Goal: Task Accomplishment & Management: Manage account settings

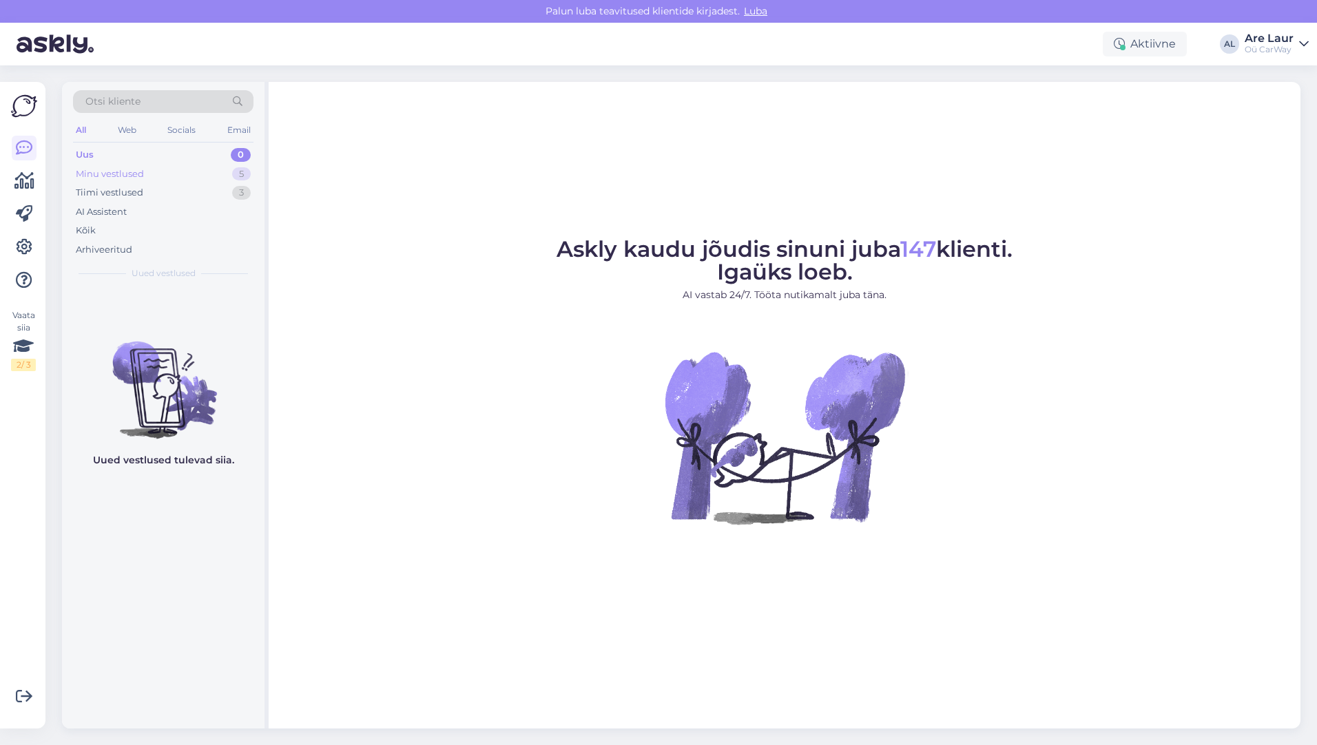
click at [131, 174] on div "Minu vestlused" at bounding box center [110, 174] width 68 height 14
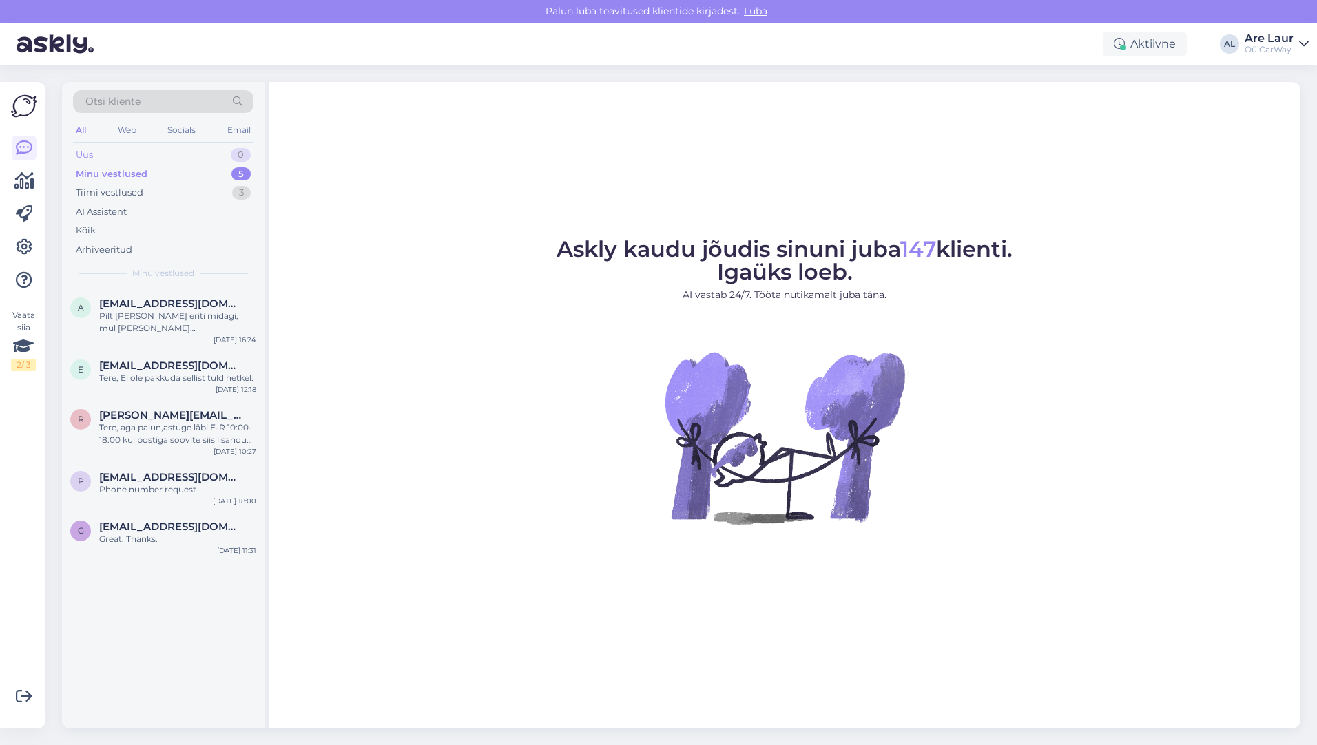
click at [115, 155] on div "Uus 0" at bounding box center [163, 154] width 180 height 19
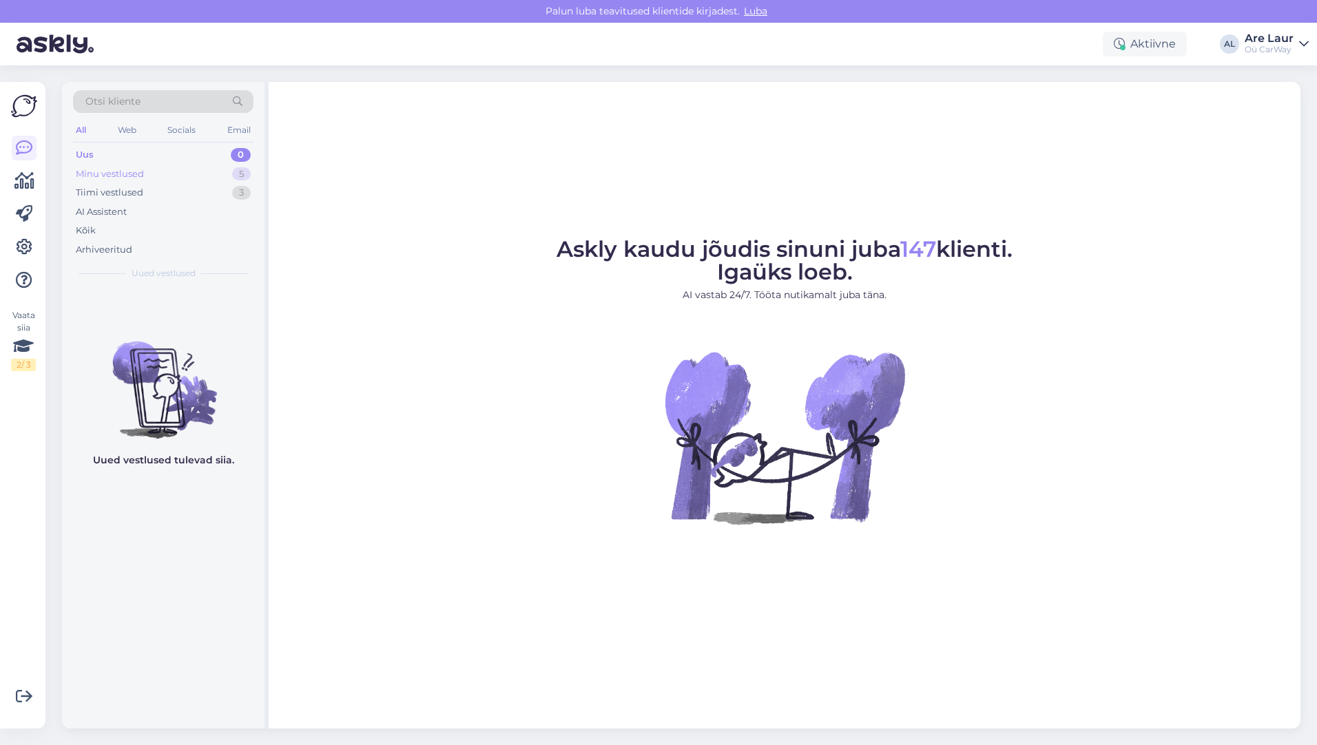
click at [114, 167] on div "Minu vestlused" at bounding box center [110, 174] width 68 height 14
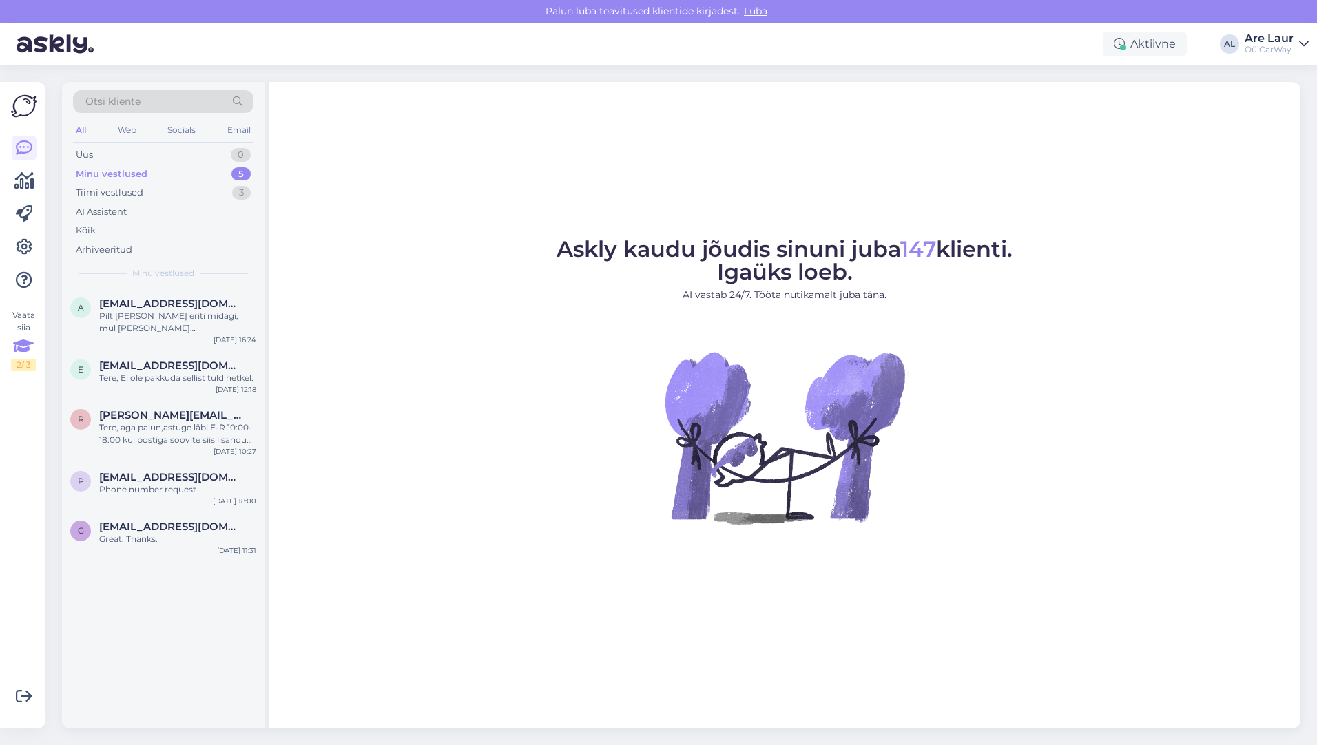
click at [22, 327] on div "Vaata siia 2 / 3" at bounding box center [23, 340] width 25 height 62
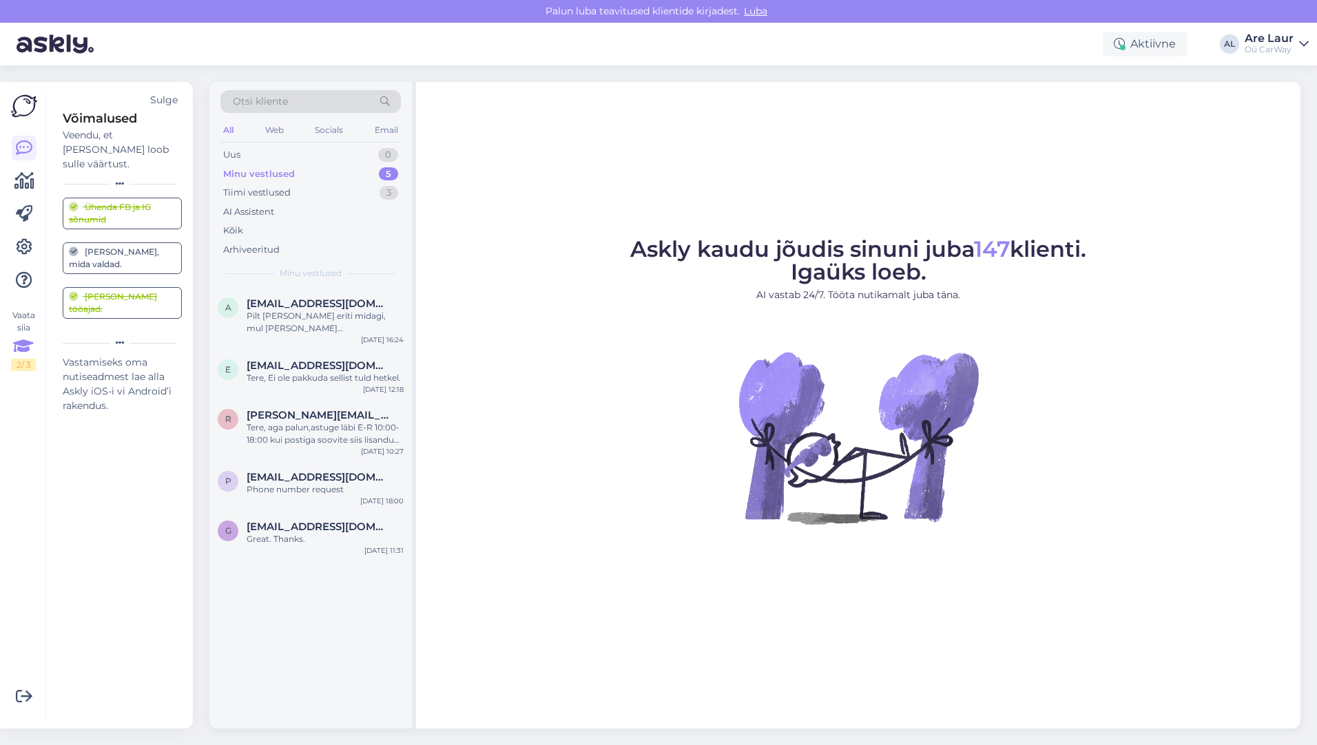
click at [87, 246] on div "[PERSON_NAME], mida valdad." at bounding box center [122, 258] width 107 height 25
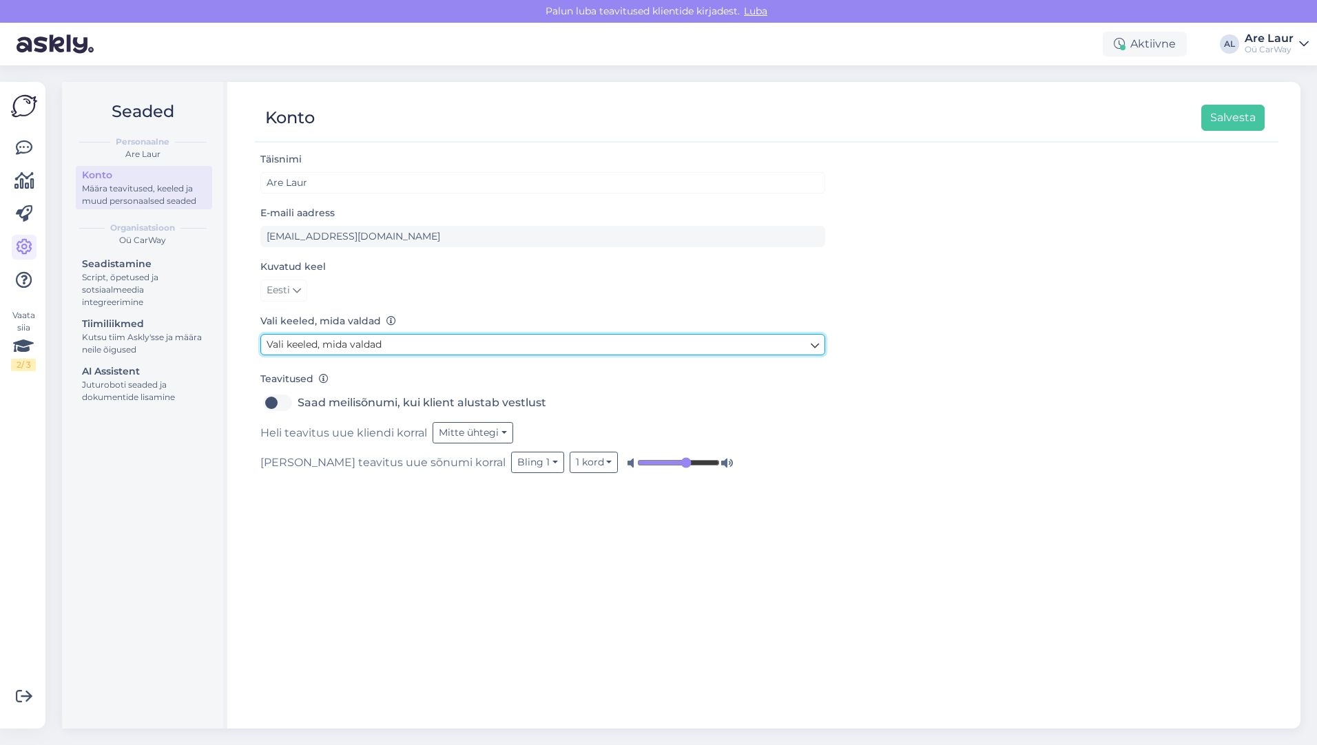
click at [306, 343] on span "Vali keeled, mida valdad" at bounding box center [324, 344] width 115 height 12
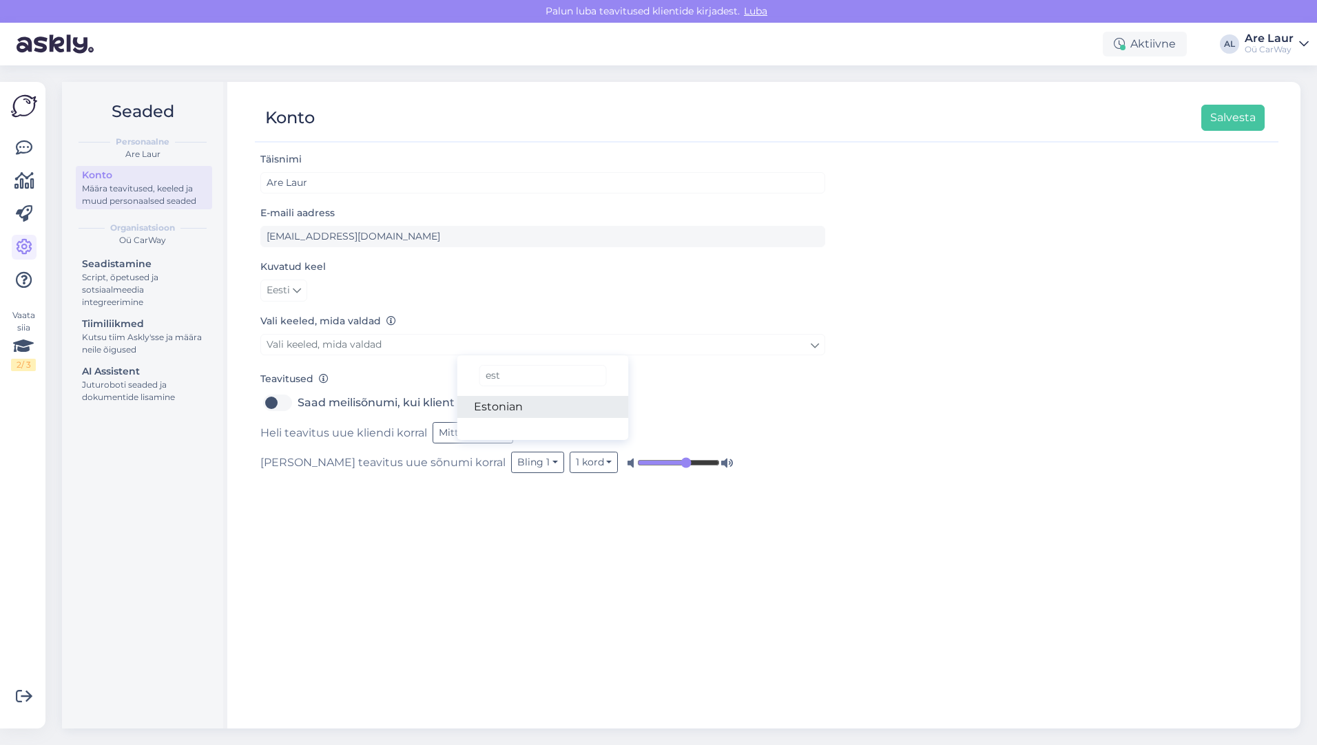
click at [505, 407] on link "Estonian" at bounding box center [543, 407] width 172 height 22
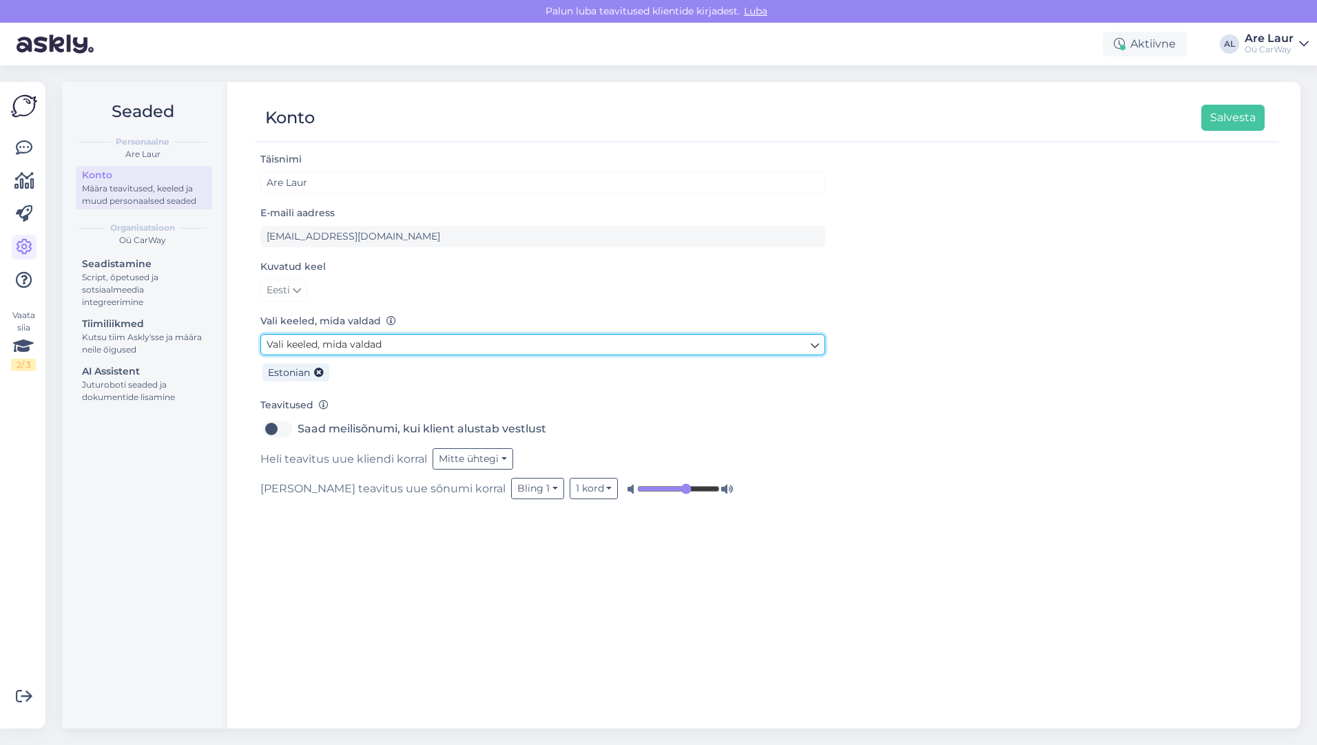
click at [372, 344] on span "Vali keeled, mida valdad" at bounding box center [324, 344] width 115 height 12
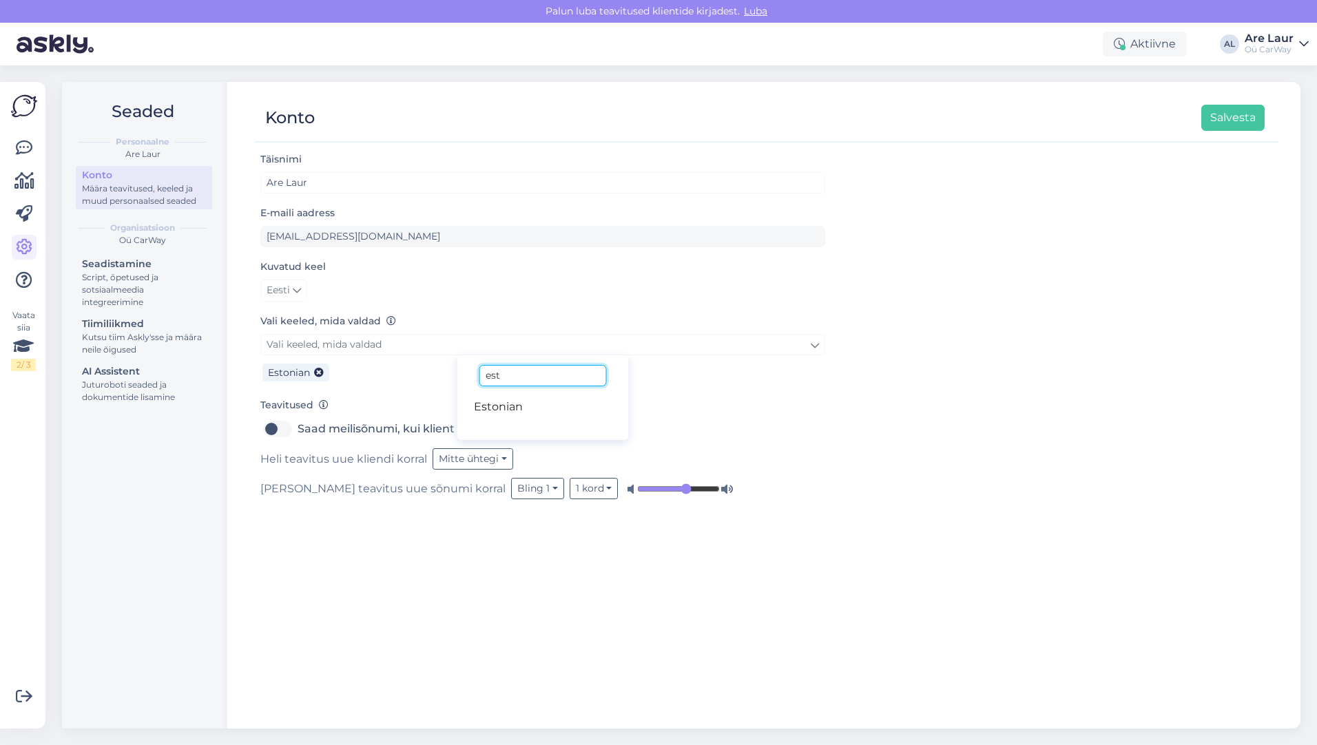
click at [528, 377] on input "est" at bounding box center [542, 375] width 127 height 21
type input "e"
click at [517, 429] on link "Russian" at bounding box center [543, 429] width 172 height 22
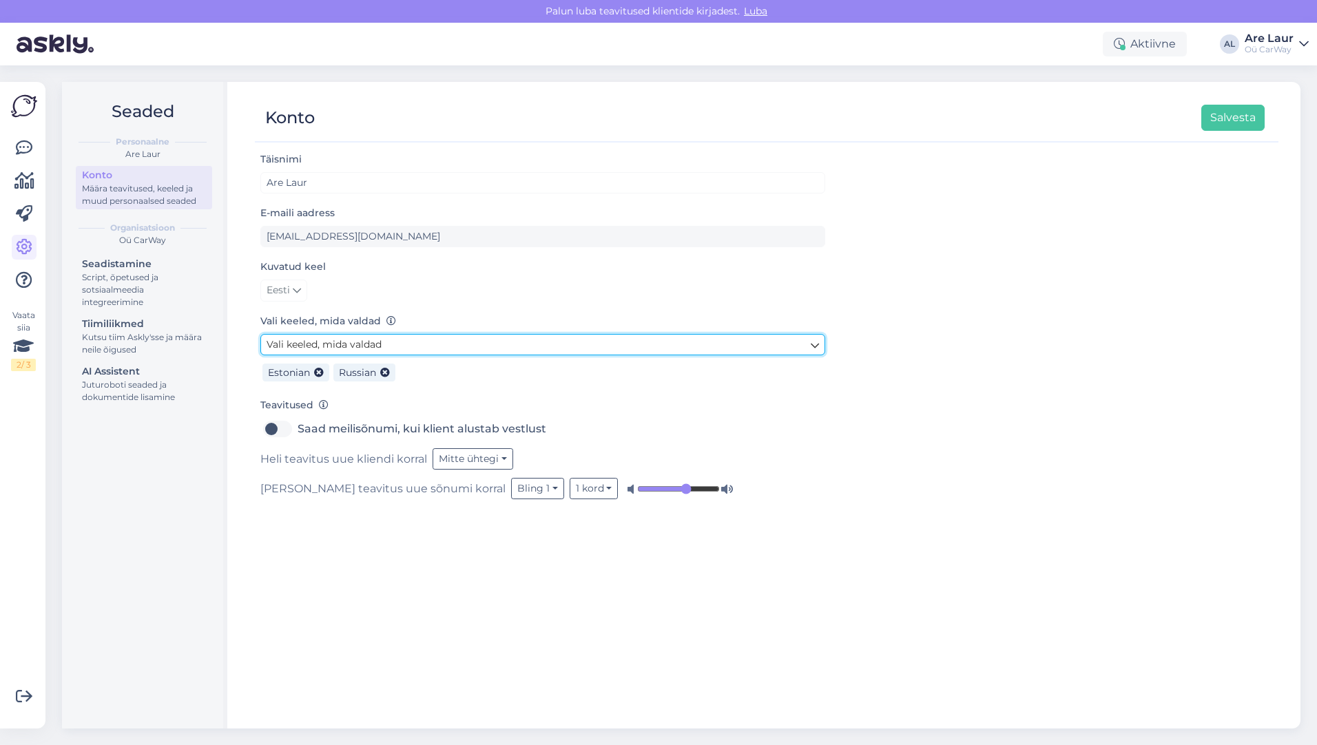
click at [406, 342] on link "Vali keeled, mida valdad" at bounding box center [542, 344] width 565 height 21
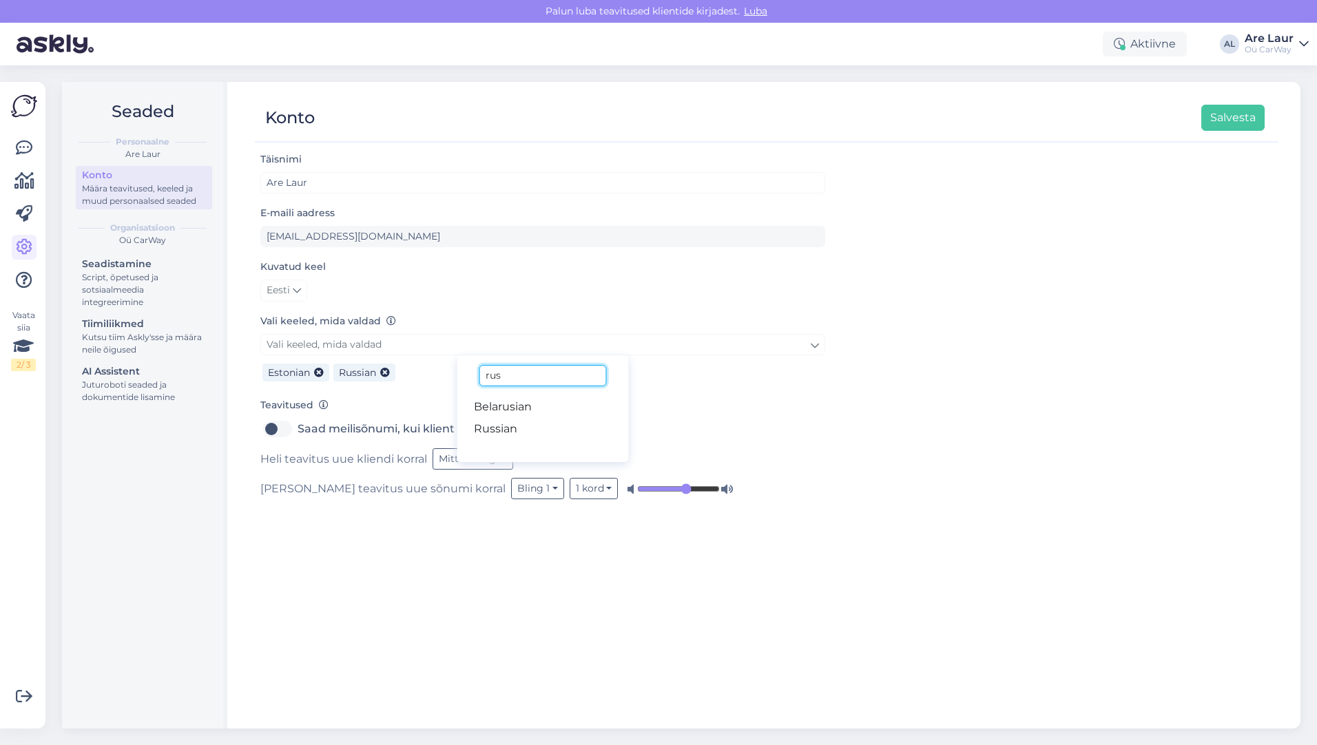
click at [511, 375] on input "rus" at bounding box center [542, 375] width 127 height 21
click at [519, 411] on link "English" at bounding box center [543, 407] width 172 height 22
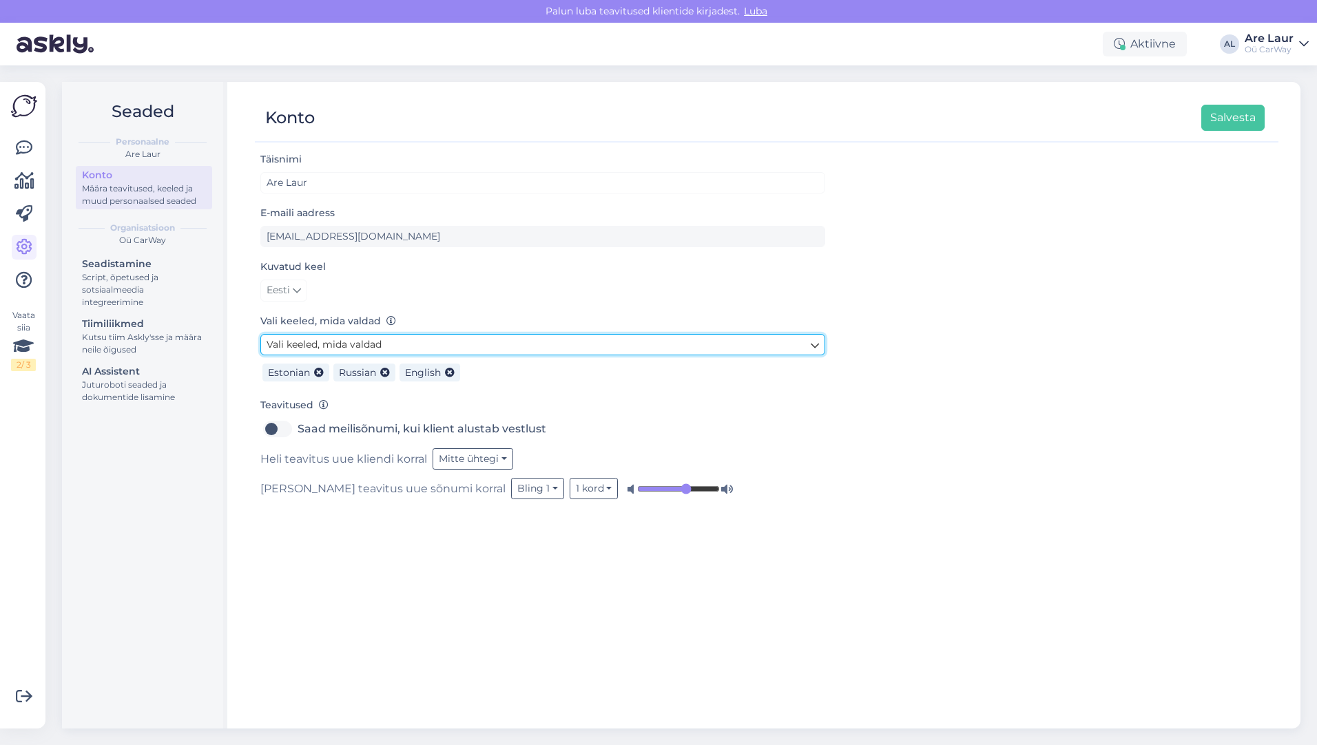
click at [419, 342] on link "Vali keeled, mida valdad" at bounding box center [542, 344] width 565 height 21
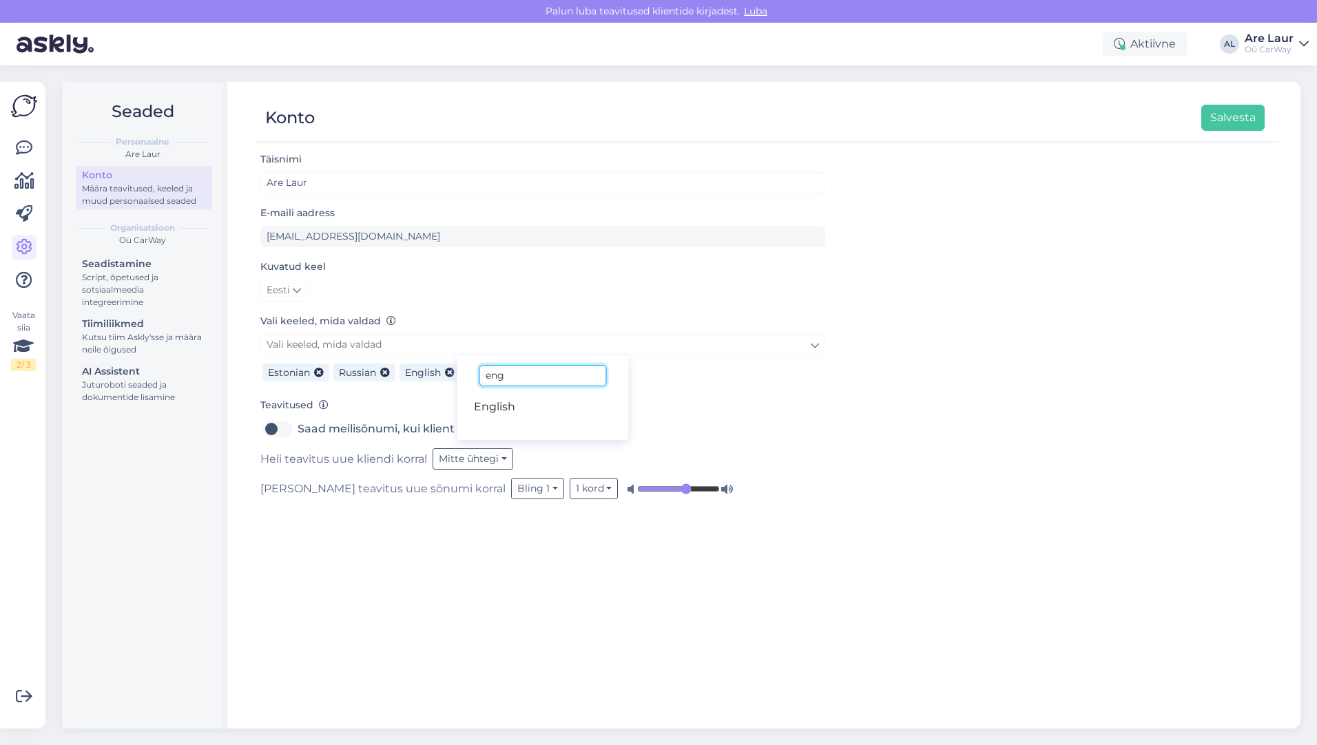
click at [523, 378] on input "eng" at bounding box center [542, 375] width 127 height 21
type input "e"
type input "fin"
click at [532, 402] on link "Finnish" at bounding box center [543, 407] width 172 height 22
click at [1227, 122] on button "Salvesta" at bounding box center [1232, 118] width 63 height 26
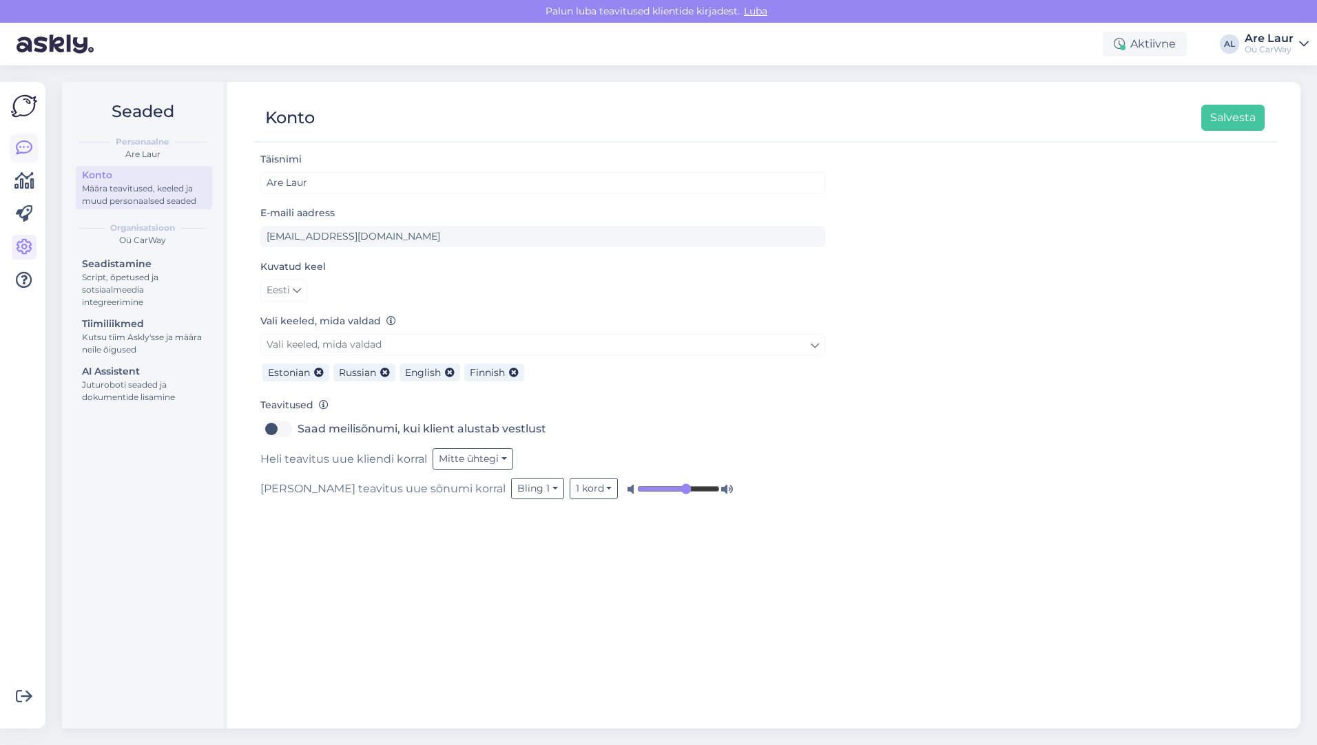
click at [24, 143] on icon at bounding box center [24, 148] width 17 height 17
